Goal: Transaction & Acquisition: Purchase product/service

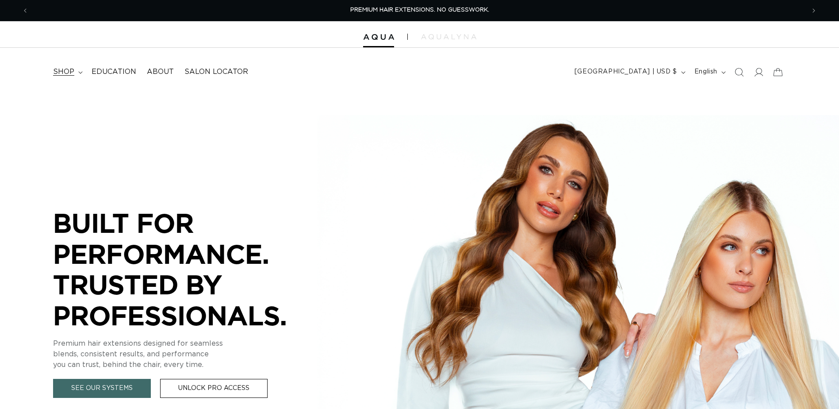
drag, startPoint x: 0, startPoint y: 0, endPoint x: 80, endPoint y: 76, distance: 110.1
click at [80, 76] on summary "shop" at bounding box center [67, 72] width 38 height 20
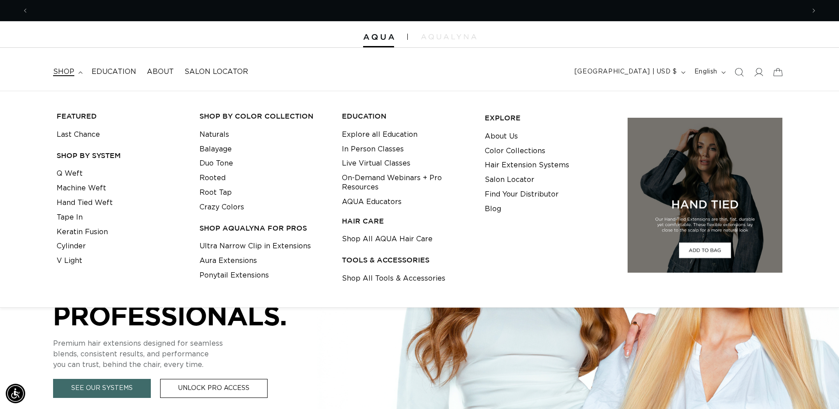
scroll to position [0, 776]
click at [76, 214] on link "Tape In" at bounding box center [70, 217] width 26 height 15
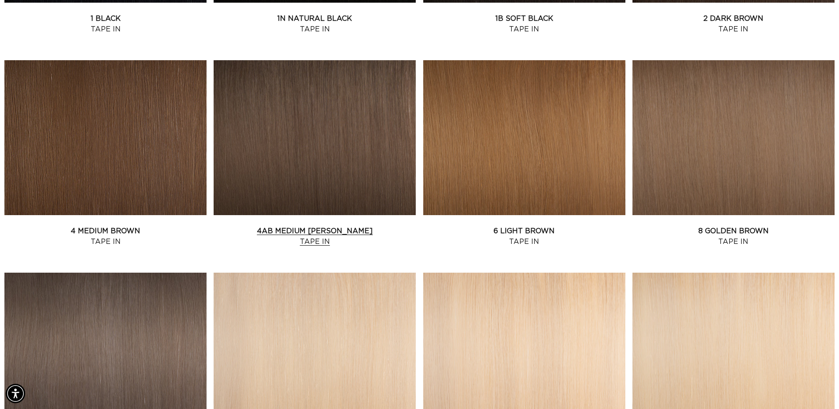
click at [278, 226] on link "4AB Medium Ash Brown Tape In" at bounding box center [315, 236] width 202 height 21
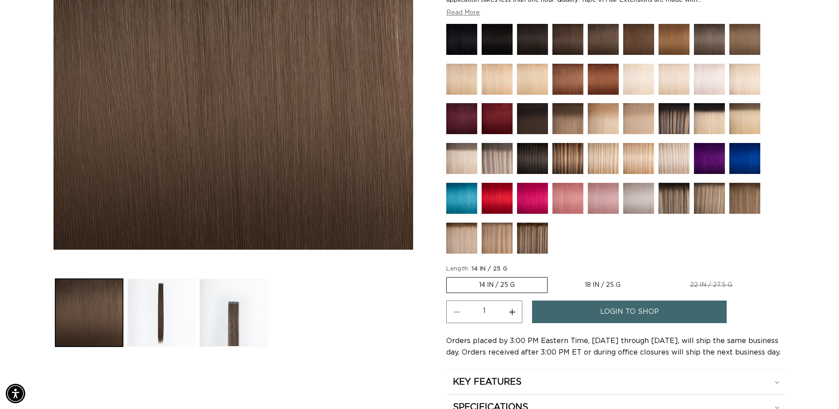
click at [646, 317] on span "login to shop" at bounding box center [629, 311] width 59 height 23
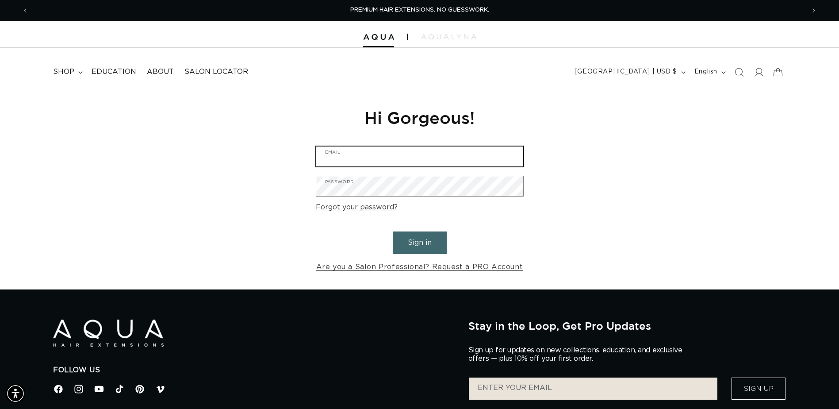
type input "[EMAIL_ADDRESS][DOMAIN_NAME]"
click at [425, 237] on button "Sign in" at bounding box center [420, 242] width 54 height 23
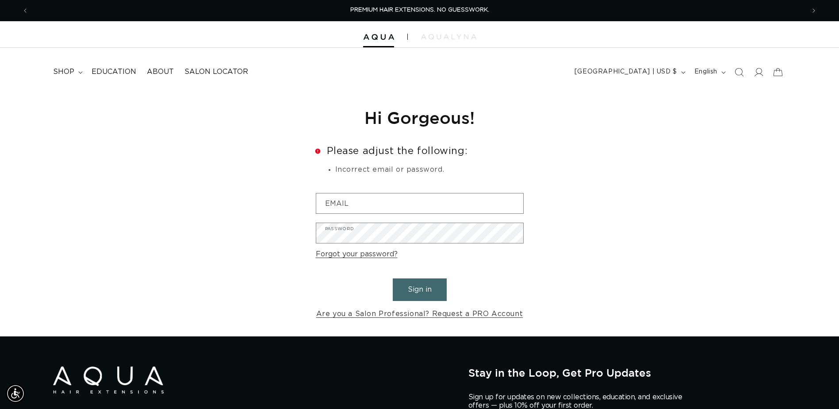
type input "[EMAIL_ADDRESS][DOMAIN_NAME]"
click at [428, 285] on button "Sign in" at bounding box center [420, 289] width 54 height 23
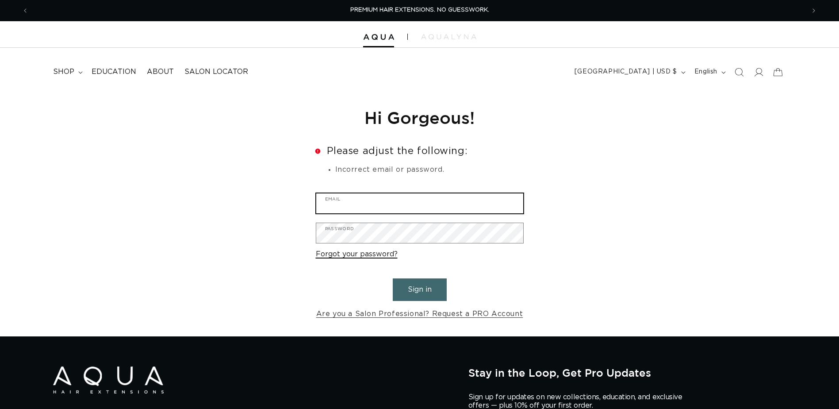
type input "salonraybon@att.net"
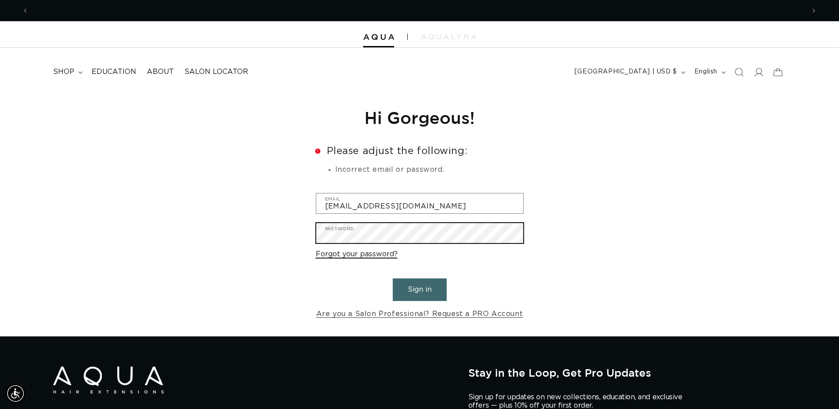
scroll to position [0, 776]
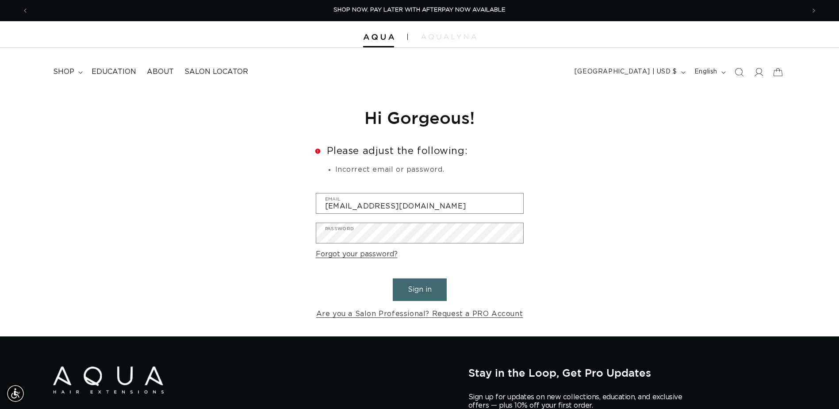
click at [420, 288] on button "Sign in" at bounding box center [420, 289] width 54 height 23
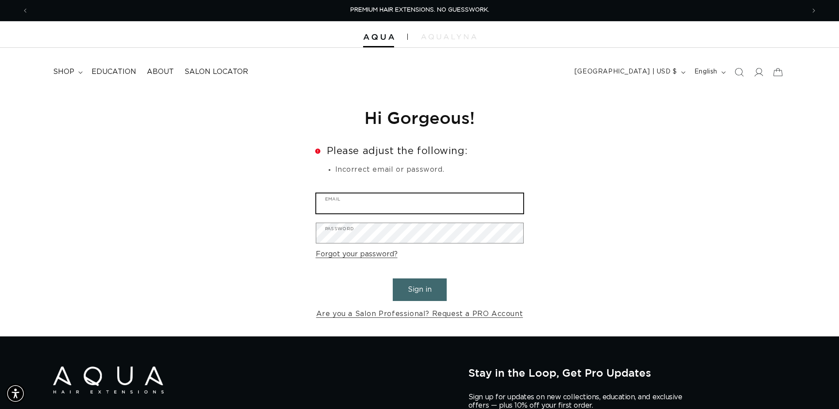
type input "salonraybon@att.net"
click at [433, 280] on button "Sign in" at bounding box center [420, 289] width 54 height 23
